Goal: Task Accomplishment & Management: Manage account settings

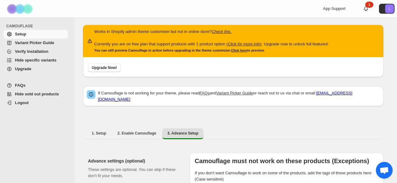
click at [370, 12] on div "App Support 1 L" at bounding box center [360, 8] width 74 height 17
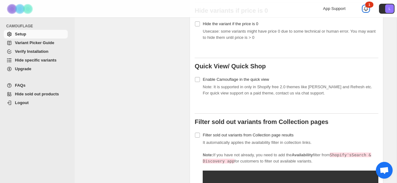
click at [364, 8] on icon at bounding box center [366, 9] width 6 height 6
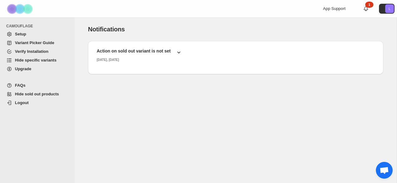
click at [151, 43] on div "Action on sold out variant is not set" at bounding box center [137, 49] width 90 height 12
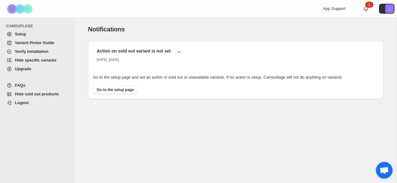
click at [30, 33] on span "Setup" at bounding box center [41, 34] width 52 height 6
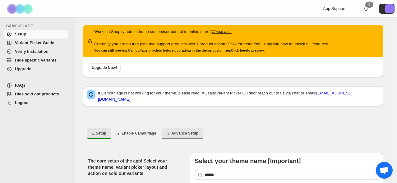
click at [185, 130] on button "3. Advance Setup" at bounding box center [182, 133] width 41 height 10
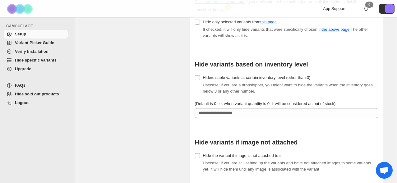
scroll to position [291, 0]
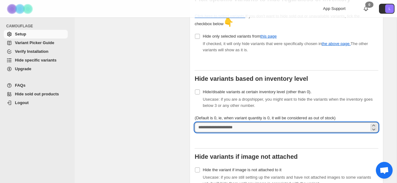
click at [218, 132] on input "*" at bounding box center [282, 127] width 174 height 10
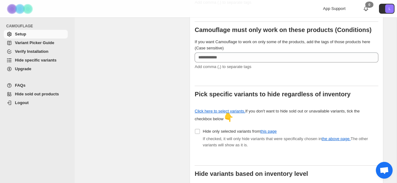
scroll to position [55, 0]
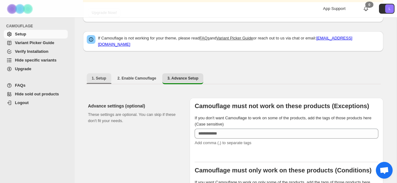
click at [99, 82] on button "1. Setup" at bounding box center [99, 78] width 25 height 10
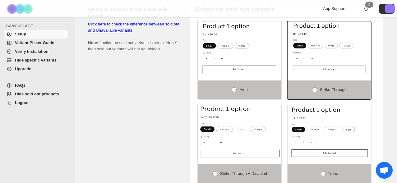
scroll to position [459, 0]
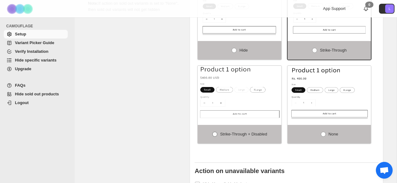
click at [212, 137] on span at bounding box center [214, 134] width 5 height 5
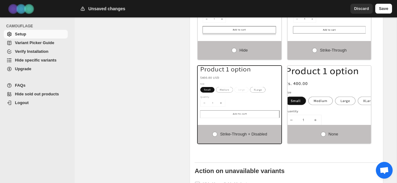
scroll to position [540, 0]
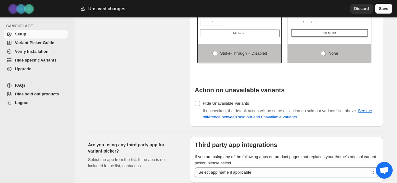
click at [385, 9] on span "Save" at bounding box center [383, 9] width 9 height 6
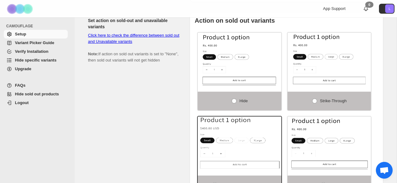
scroll to position [483, 0]
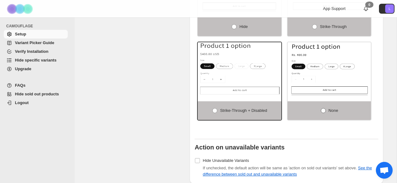
click at [330, 113] on span "None" at bounding box center [334, 110] width 10 height 5
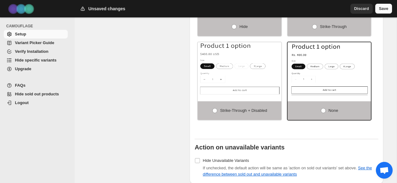
click at [379, 10] on span "Save" at bounding box center [383, 9] width 9 height 6
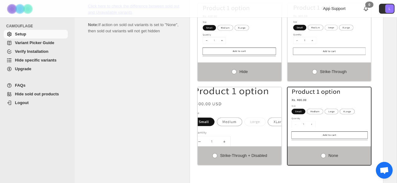
scroll to position [417, 0]
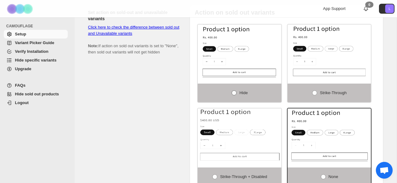
click at [234, 95] on span at bounding box center [234, 92] width 5 height 5
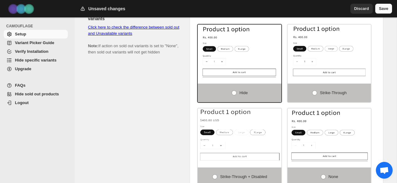
click at [382, 10] on span "Save" at bounding box center [383, 9] width 9 height 6
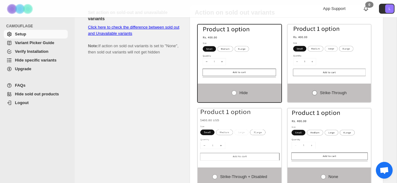
click at [314, 95] on span at bounding box center [314, 92] width 5 height 5
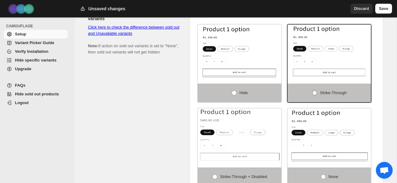
scroll to position [426, 0]
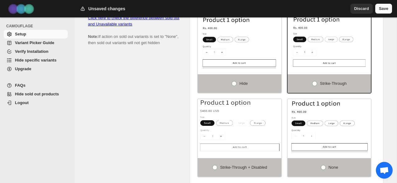
click at [384, 13] on button "Save" at bounding box center [383, 9] width 17 height 10
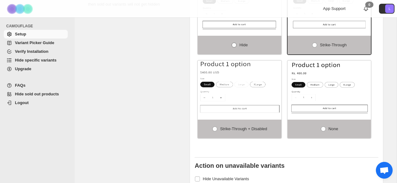
scroll to position [529, 0]
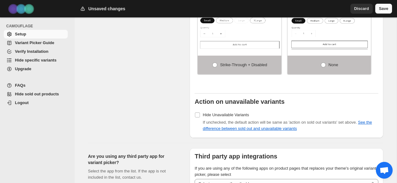
click at [380, 9] on span "Save" at bounding box center [383, 9] width 9 height 6
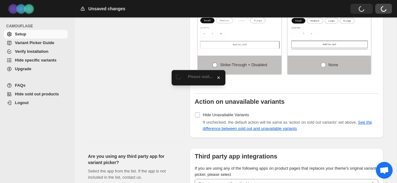
click at [241, 65] on label "Strike-through + Disabled" at bounding box center [240, 65] width 84 height 19
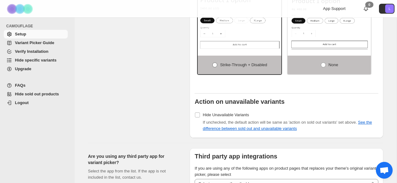
click at [238, 64] on label "Strike-through + Disabled" at bounding box center [240, 65] width 84 height 19
click at [212, 67] on span at bounding box center [214, 64] width 5 height 5
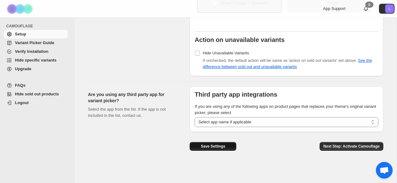
click at [209, 145] on span "Save Settings" at bounding box center [213, 146] width 25 height 5
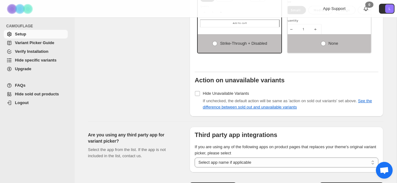
scroll to position [430, 0]
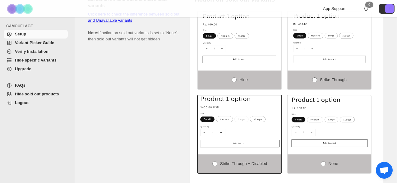
click at [308, 85] on label "Strike-through" at bounding box center [330, 80] width 84 height 19
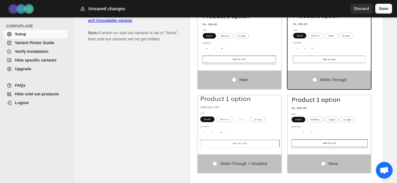
click at [380, 10] on span "Save" at bounding box center [383, 9] width 9 height 6
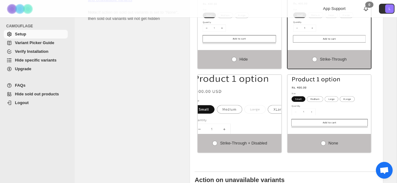
scroll to position [452, 0]
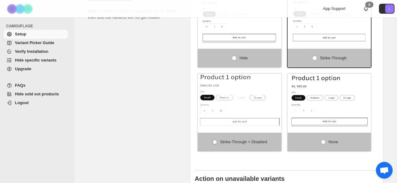
click at [228, 142] on label "Strike-through + Disabled" at bounding box center [240, 142] width 84 height 19
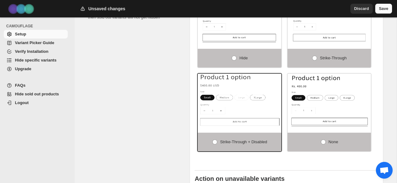
click at [380, 11] on span "Save" at bounding box center [383, 9] width 9 height 6
